Goal: Task Accomplishment & Management: Manage account settings

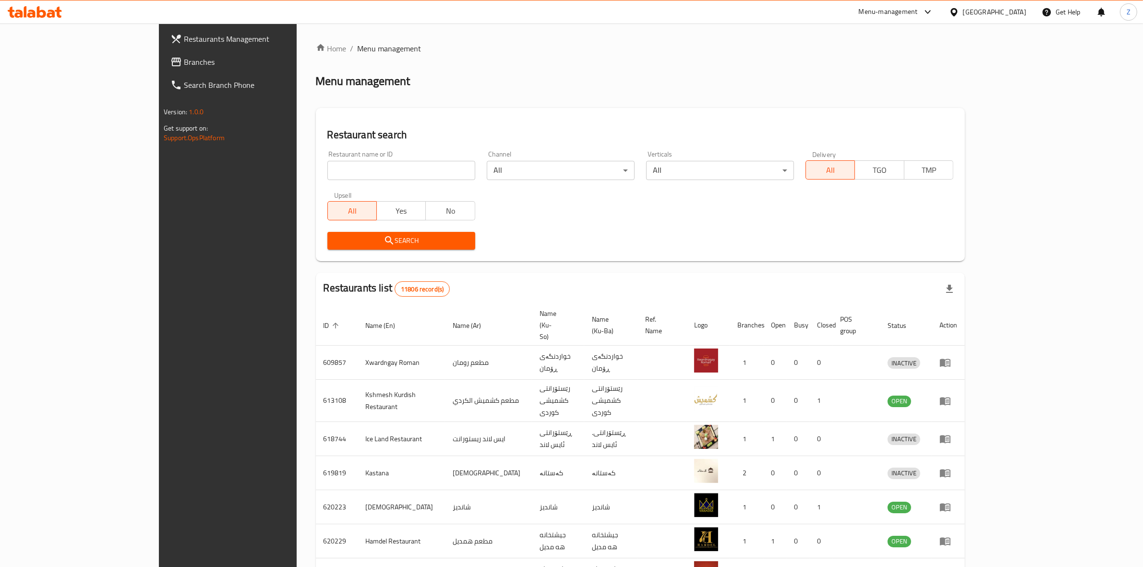
click at [327, 171] on input "search" at bounding box center [401, 170] width 148 height 19
type input "figures"
click button "Search" at bounding box center [401, 241] width 148 height 18
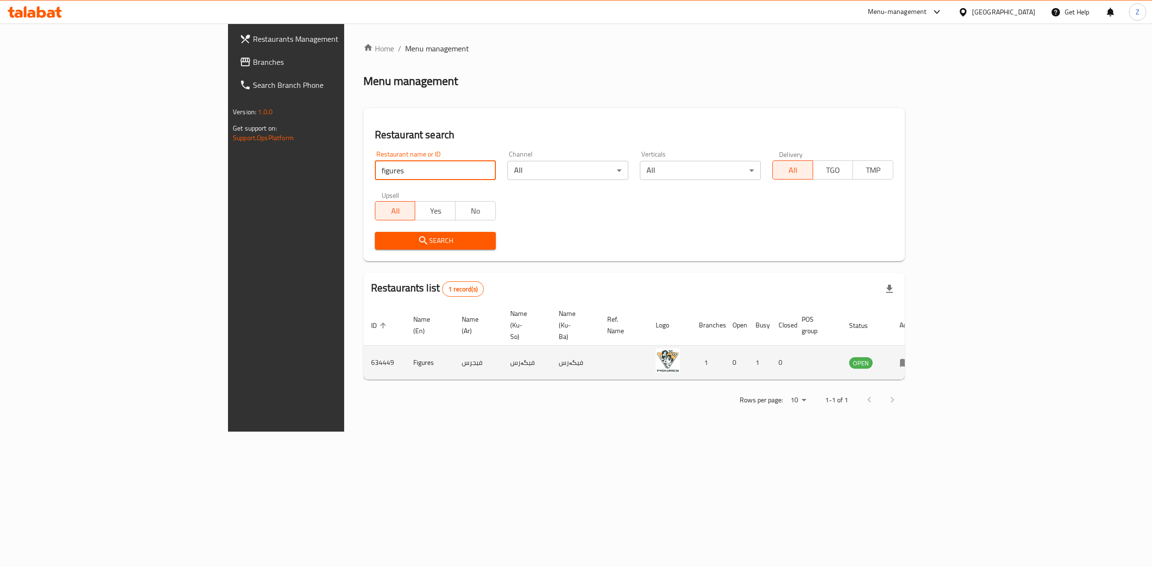
click at [910, 359] on icon "enhanced table" at bounding box center [905, 363] width 11 height 8
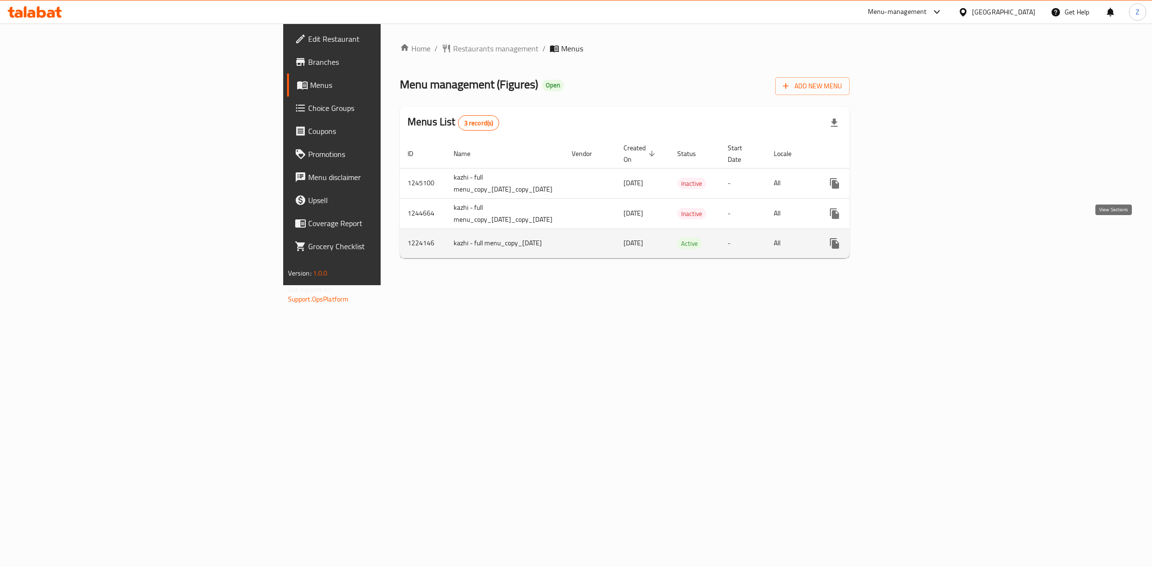
click at [909, 238] on icon "enhanced table" at bounding box center [904, 244] width 12 height 12
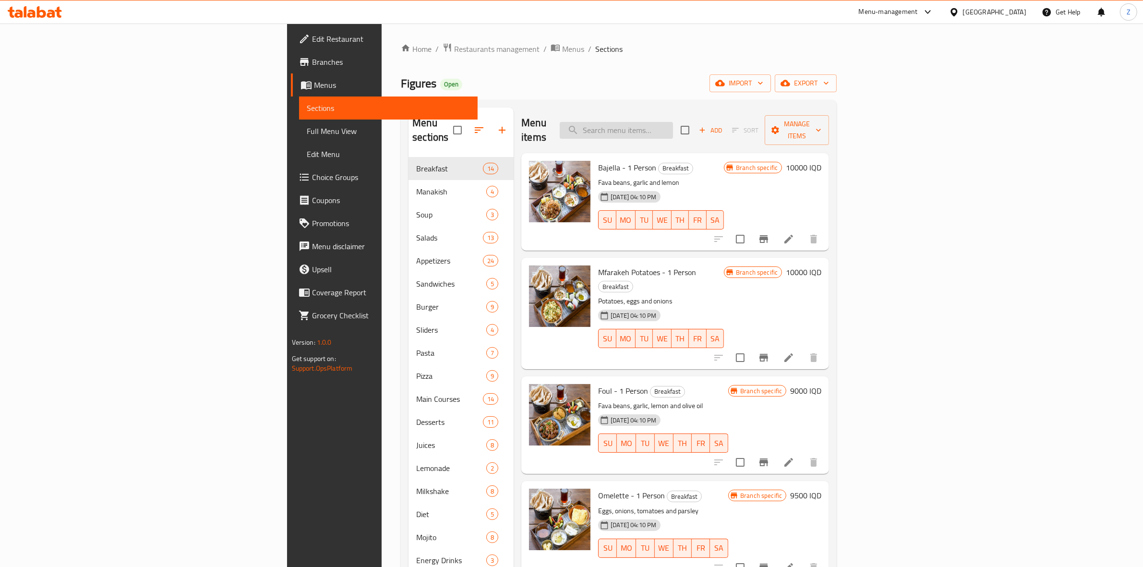
click at [673, 126] on input "search" at bounding box center [616, 130] width 113 height 17
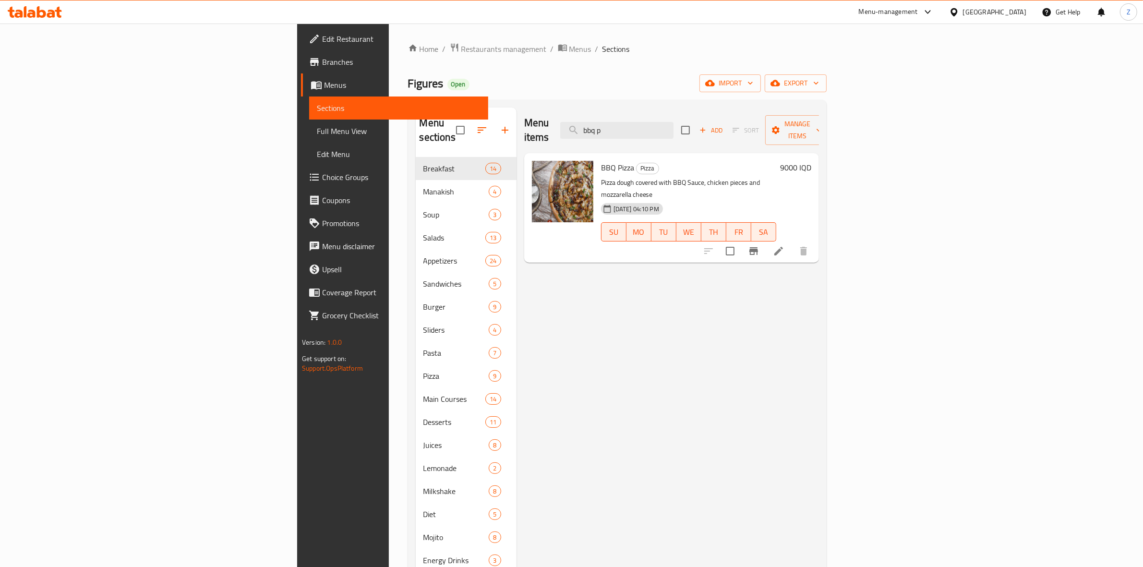
type input "bbq p"
click at [811, 161] on h6 "9000 IQD" at bounding box center [795, 167] width 31 height 13
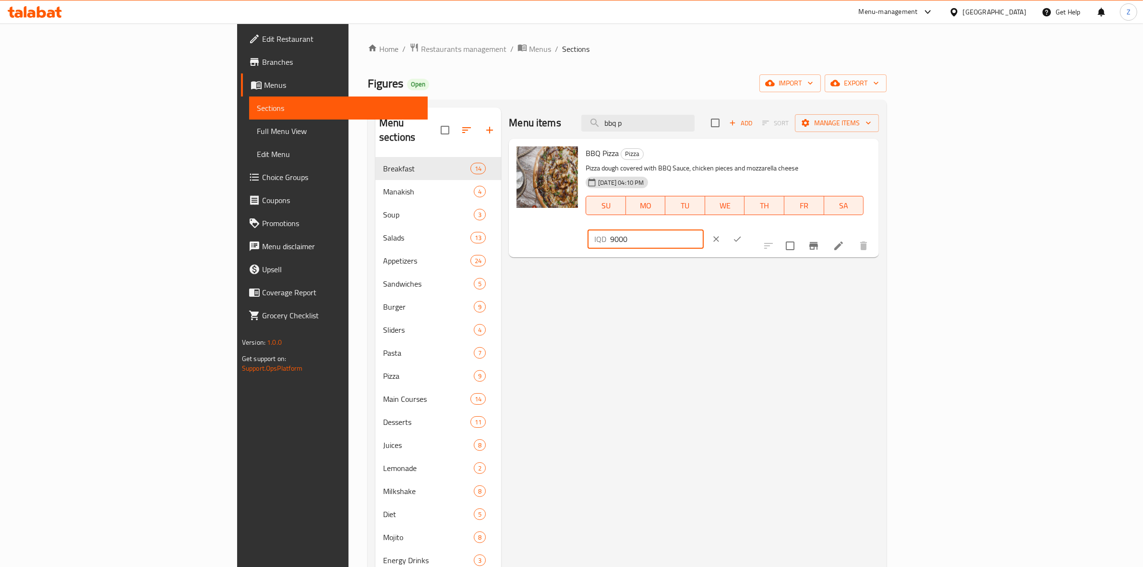
drag, startPoint x: 980, startPoint y: 157, endPoint x: 963, endPoint y: 159, distance: 17.4
click at [703, 229] on div "IQD 9000 ​" at bounding box center [645, 238] width 116 height 19
type input "11000"
click at [742, 234] on icon "ok" at bounding box center [737, 239] width 10 height 10
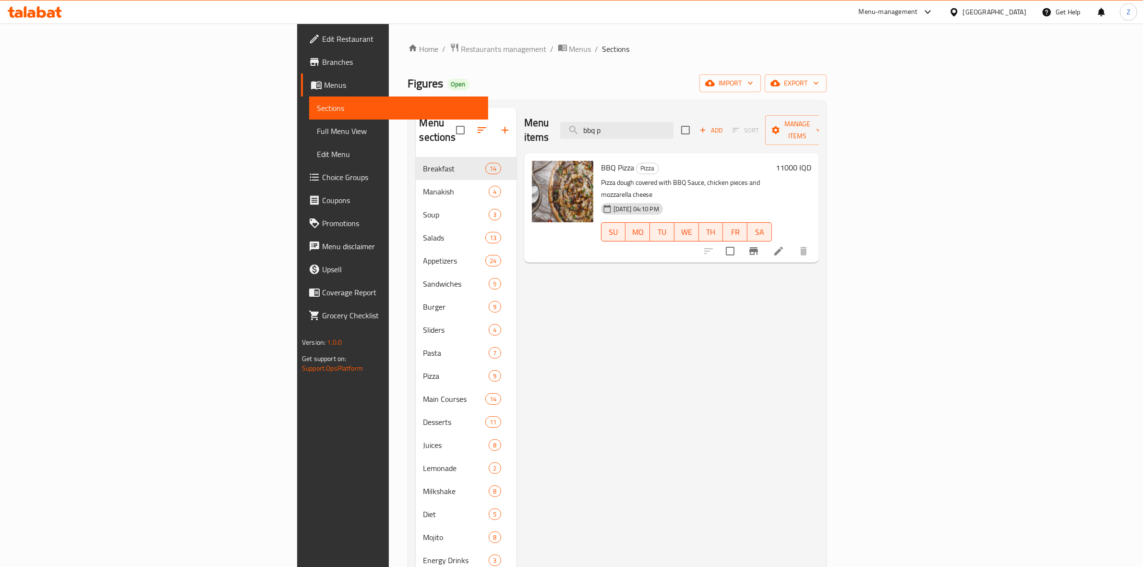
click at [918, 10] on div "Menu-management" at bounding box center [888, 12] width 59 height 12
click at [877, 108] on div "Restaurant-Management" at bounding box center [887, 106] width 75 height 11
